Goal: Browse casually

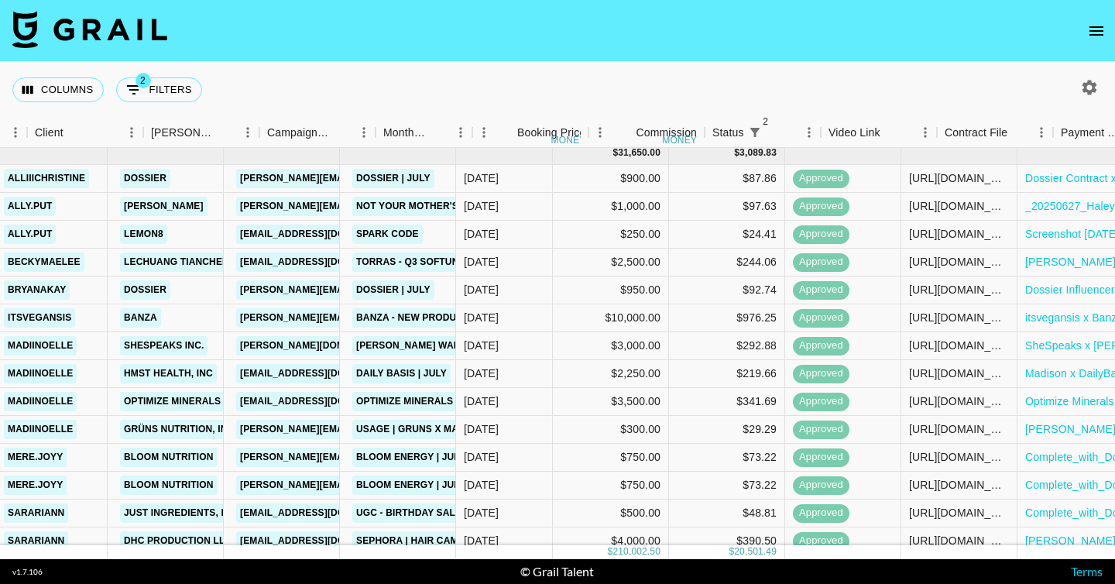
scroll to position [5, 410]
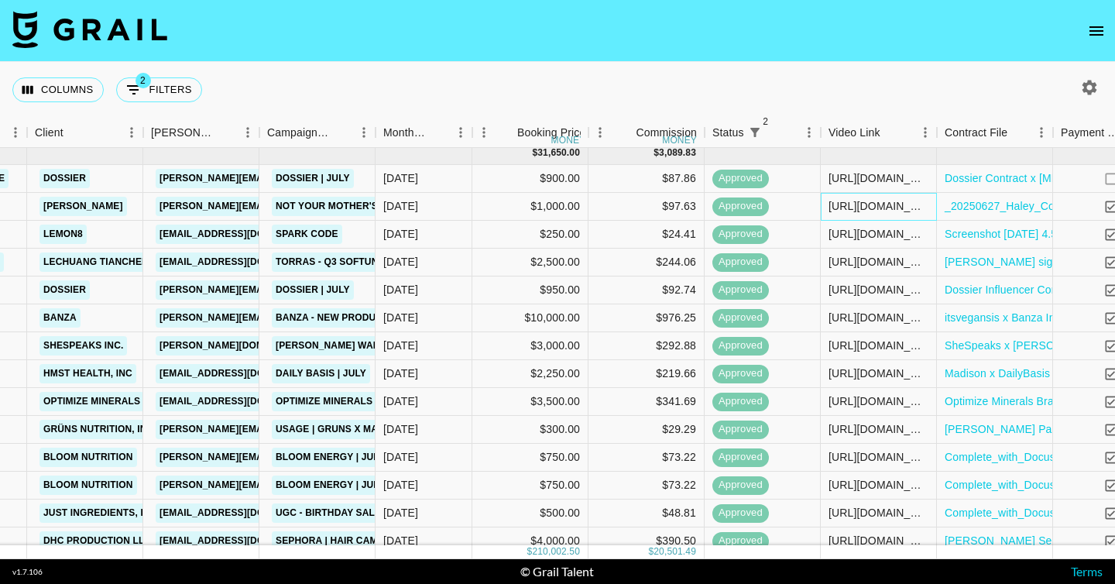
click at [874, 205] on div "[URL][DOMAIN_NAME][DOMAIN_NAME]" at bounding box center [878, 205] width 100 height 15
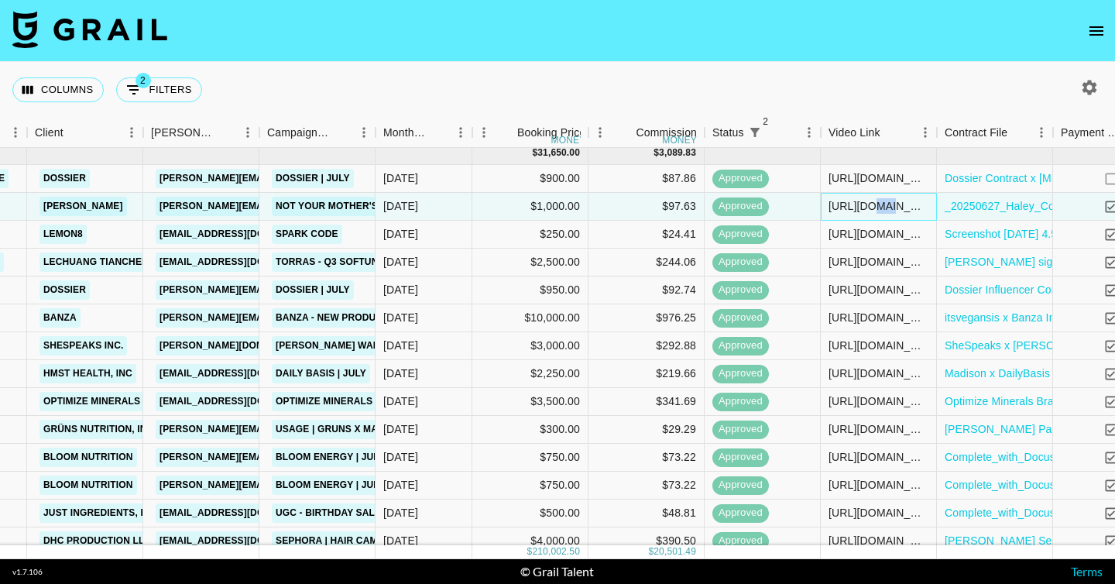
click at [874, 205] on div "[URL][DOMAIN_NAME][DOMAIN_NAME]" at bounding box center [878, 205] width 100 height 15
drag, startPoint x: 926, startPoint y: 207, endPoint x: 792, endPoint y: 206, distance: 133.9
click at [792, 206] on div "recW7ZuGgi6xfVMm0 ally.put Fohr [EMAIL_ADDRESS][PERSON_NAME][DOMAIN_NAME] Not Y…" at bounding box center [468, 207] width 1757 height 28
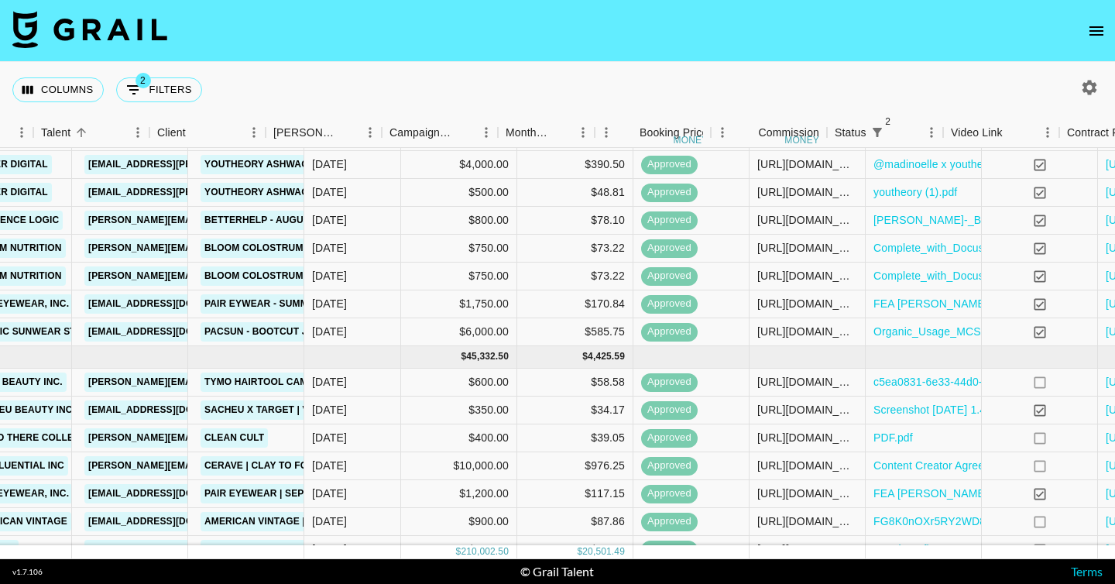
scroll to position [766, 611]
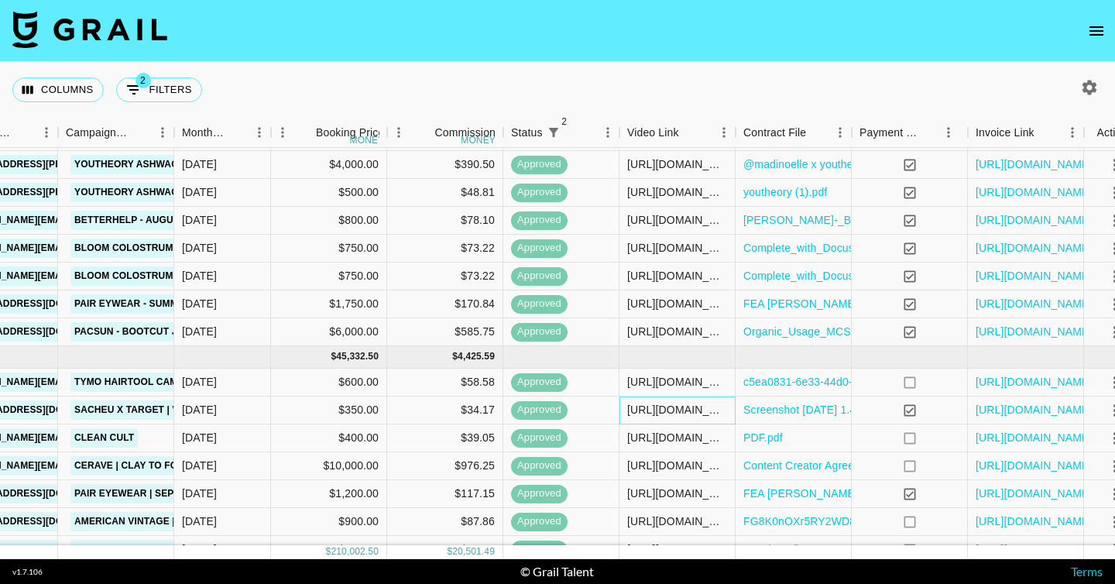
click at [705, 415] on div "[URL][DOMAIN_NAME][DOMAIN_NAME]" at bounding box center [677, 409] width 100 height 15
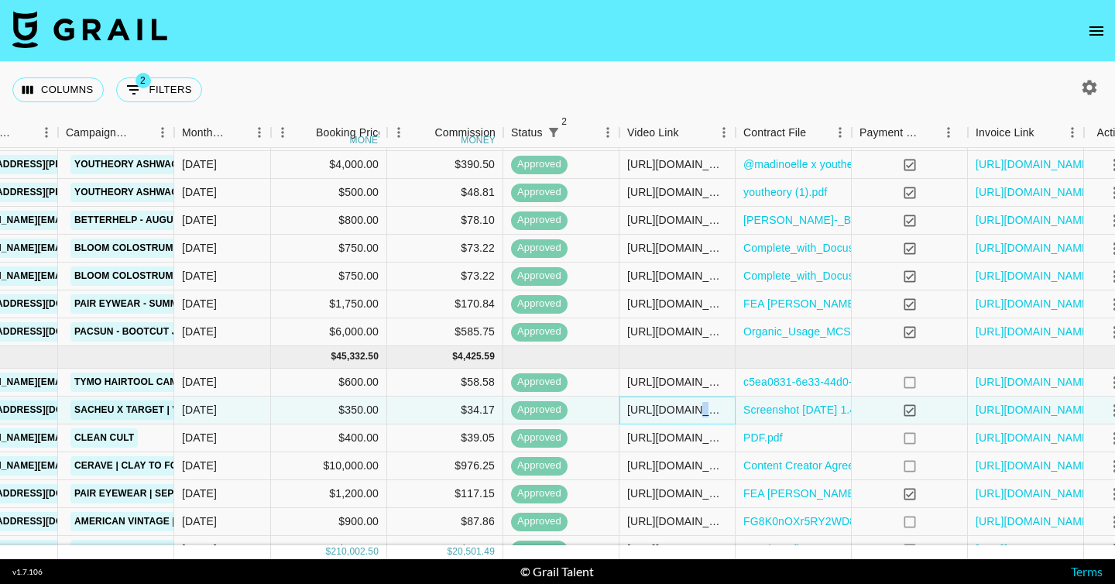
click at [705, 415] on div "[URL][DOMAIN_NAME][DOMAIN_NAME]" at bounding box center [677, 409] width 100 height 15
drag, startPoint x: 728, startPoint y: 409, endPoint x: 610, endPoint y: 409, distance: 117.7
click at [610, 409] on div "recaNtLr6zRbBHEcP ally.put Sacheu Beauty Inc. [EMAIL_ADDRESS][DOMAIN_NAME] Sach…" at bounding box center [267, 410] width 1757 height 28
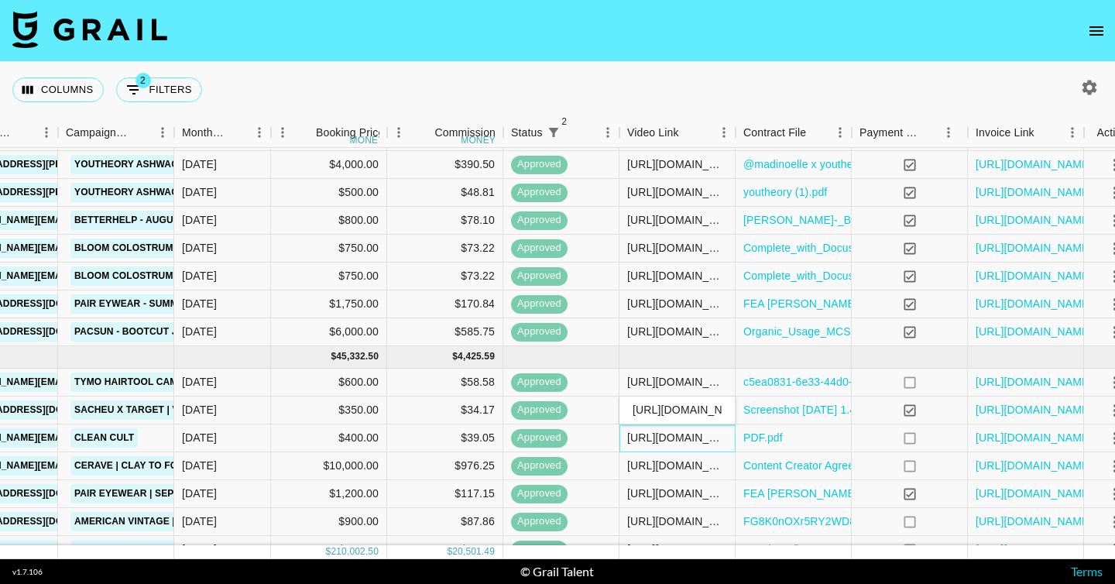
click at [706, 440] on div "[URL][DOMAIN_NAME][DOMAIN_NAME]" at bounding box center [677, 437] width 100 height 15
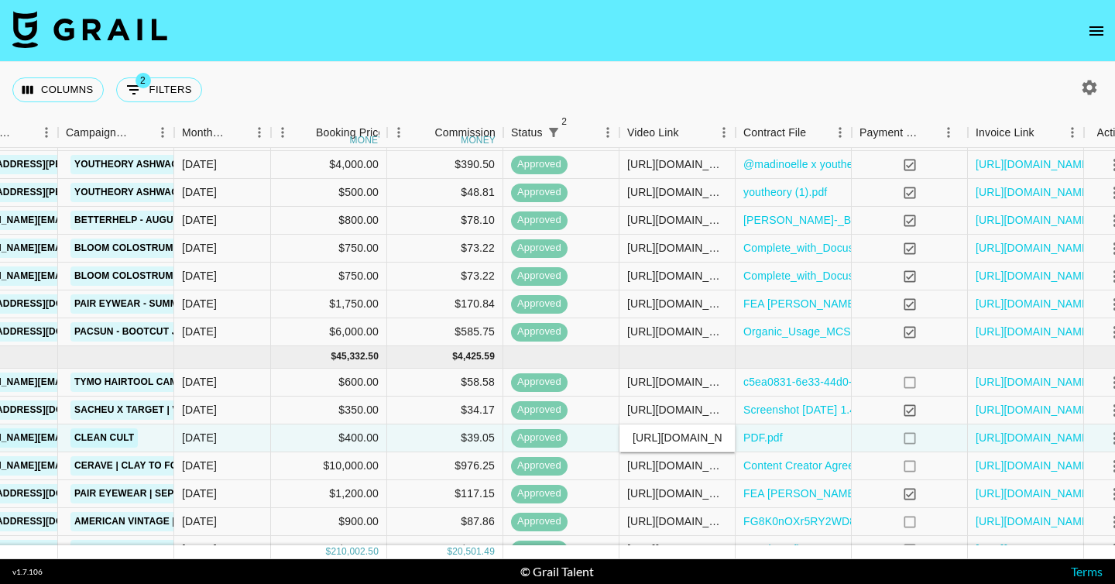
drag, startPoint x: 725, startPoint y: 440, endPoint x: 596, endPoint y: 439, distance: 128.5
click at [596, 439] on div "recApig7YleWjDNIH ally.put Hello There Collective [PERSON_NAME][EMAIL_ADDRESS][…" at bounding box center [267, 438] width 1757 height 28
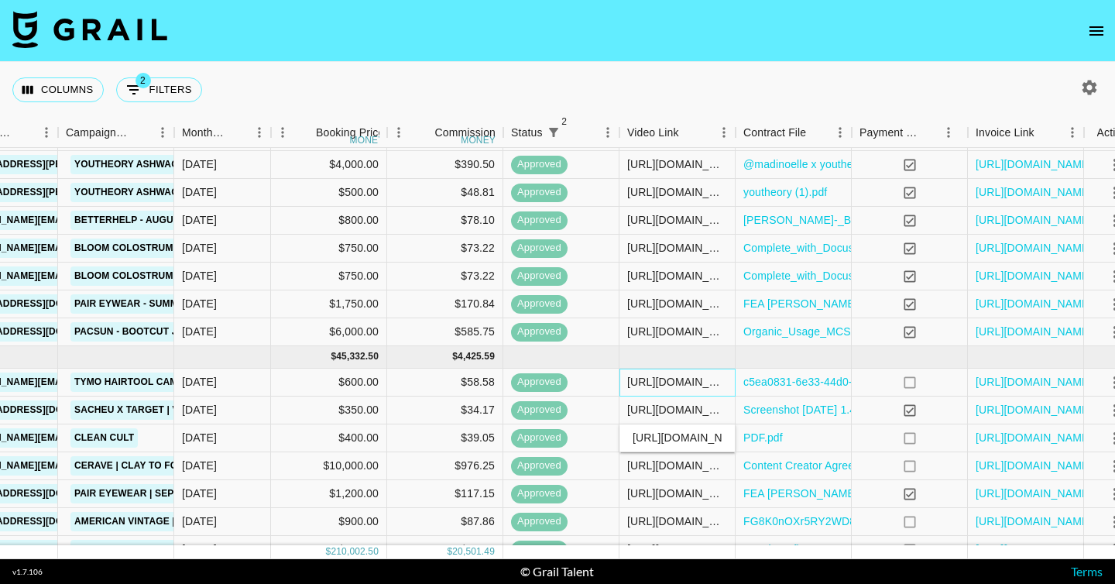
click at [646, 385] on div "[URL][DOMAIN_NAME]" at bounding box center [677, 381] width 100 height 15
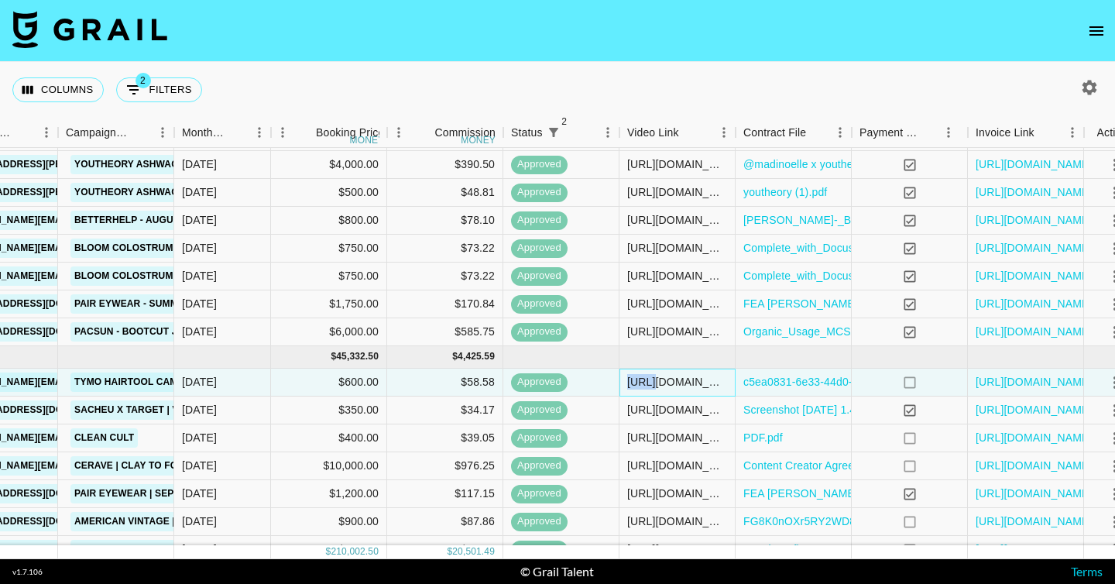
click at [646, 385] on div "[URL][DOMAIN_NAME]" at bounding box center [677, 381] width 100 height 15
drag, startPoint x: 726, startPoint y: 383, endPoint x: 619, endPoint y: 382, distance: 106.8
click at [620, 382] on input "[URL][DOMAIN_NAME]" at bounding box center [677, 381] width 114 height 12
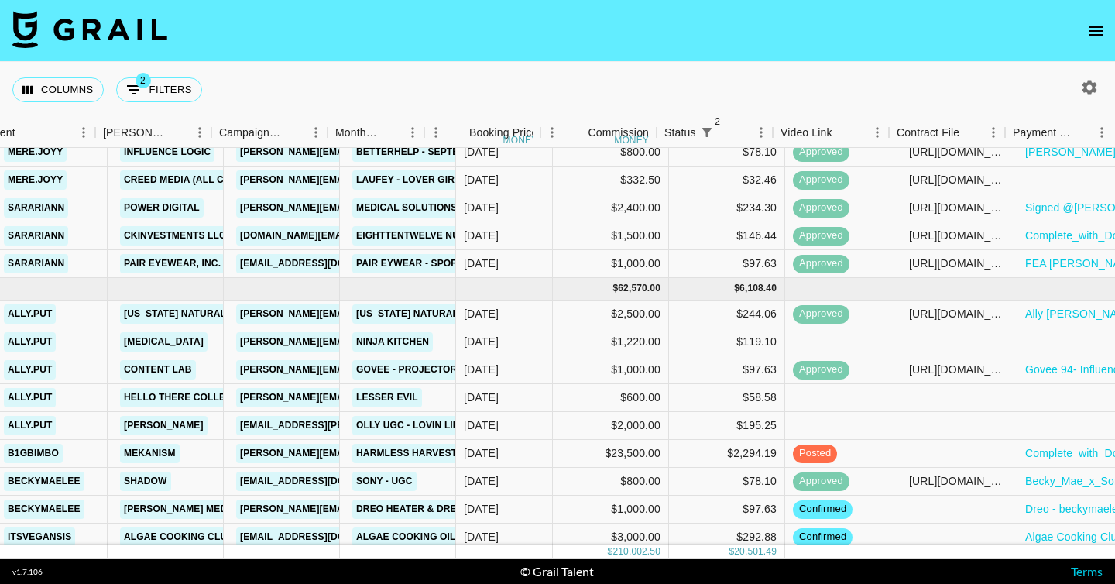
scroll to position [1414, 557]
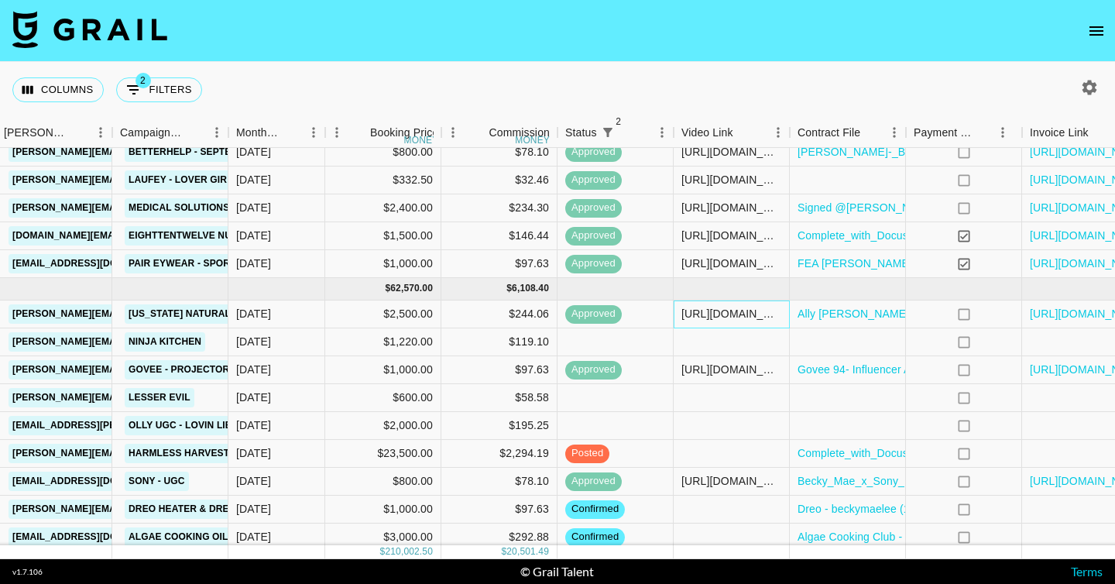
click at [731, 312] on div "[URL][DOMAIN_NAME][DOMAIN_NAME]" at bounding box center [731, 313] width 100 height 15
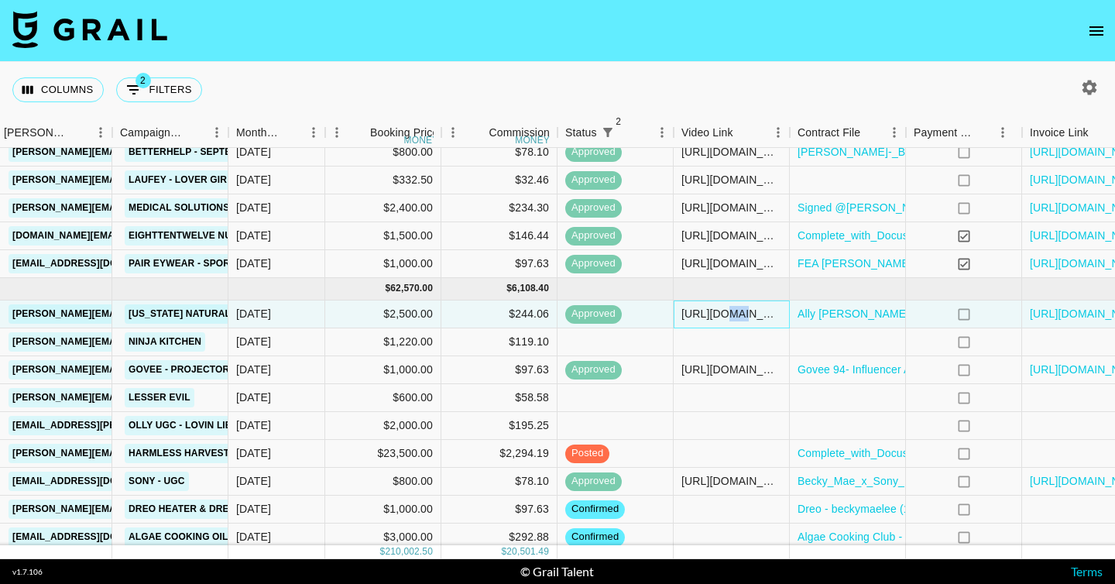
click at [731, 312] on div "[URL][DOMAIN_NAME][DOMAIN_NAME]" at bounding box center [731, 313] width 100 height 15
drag, startPoint x: 781, startPoint y: 312, endPoint x: 656, endPoint y: 312, distance: 125.4
click at [656, 312] on div "recEgk3ZraTFbjosz ally.put [US_STATE] Naturals [EMAIL_ADDRESS][DOMAIN_NAME] [US…" at bounding box center [321, 314] width 1757 height 28
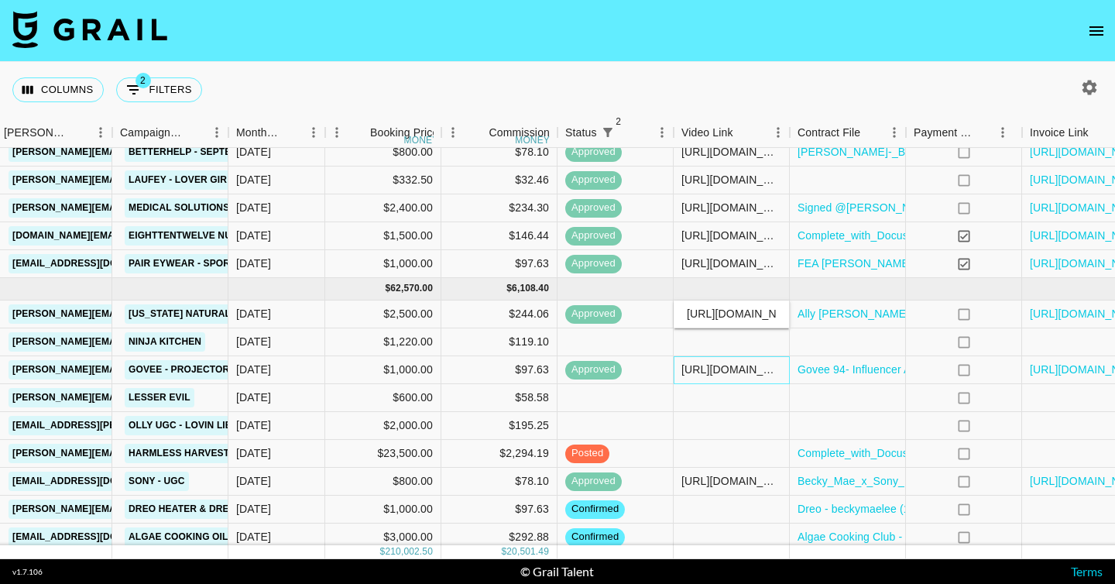
click at [705, 375] on div "[URL][DOMAIN_NAME][DOMAIN_NAME]" at bounding box center [731, 368] width 100 height 15
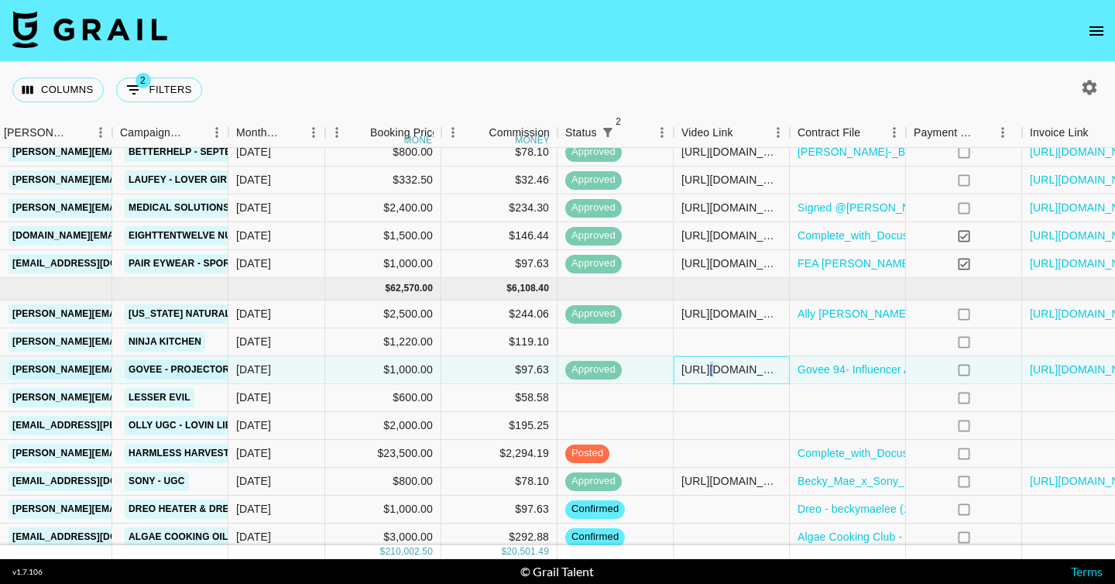
click at [705, 375] on div "[URL][DOMAIN_NAME][DOMAIN_NAME]" at bounding box center [731, 368] width 100 height 15
drag, startPoint x: 779, startPoint y: 368, endPoint x: 631, endPoint y: 367, distance: 148.6
click at [631, 367] on div "recmgoX1G8a9GyR31 ally.put Content Lab [PERSON_NAME][EMAIL_ADDRESS][DOMAIN_NAME…" at bounding box center [321, 370] width 1757 height 28
